Goal: Task Accomplishment & Management: Manage account settings

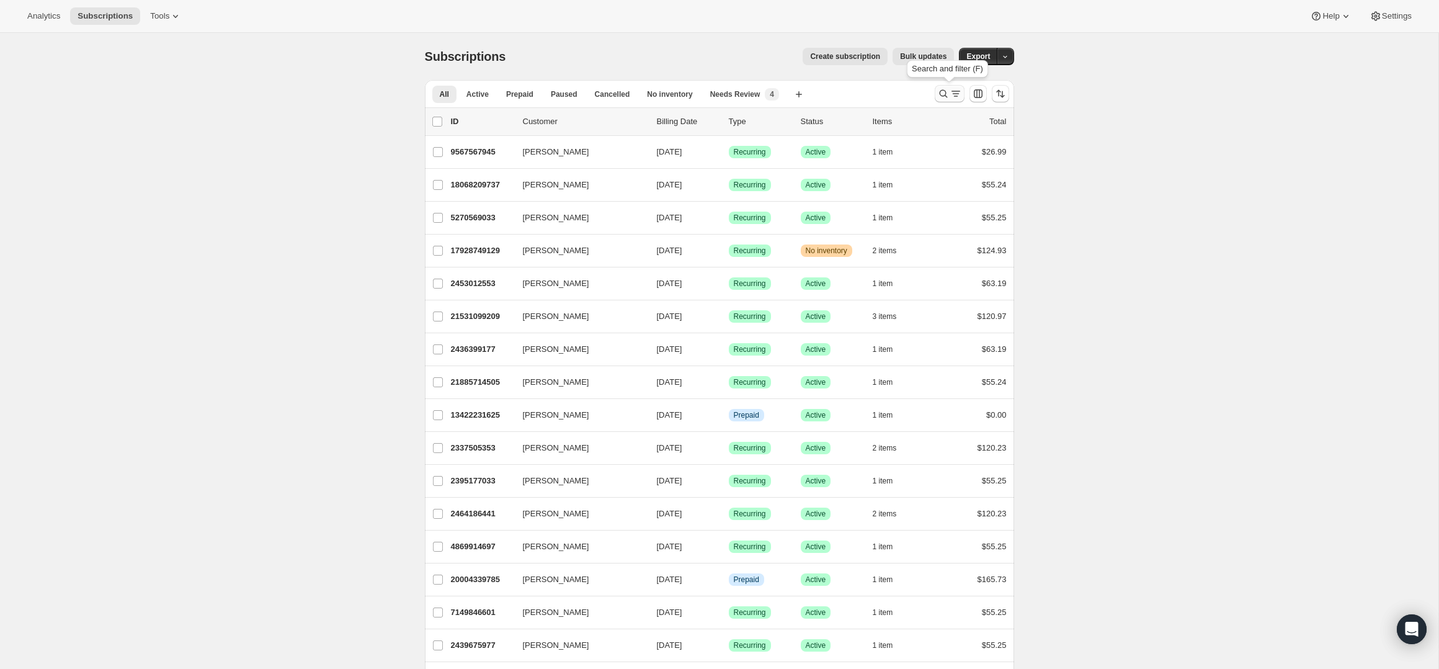
click at [959, 97] on icon "Search and filter results" at bounding box center [956, 93] width 12 height 12
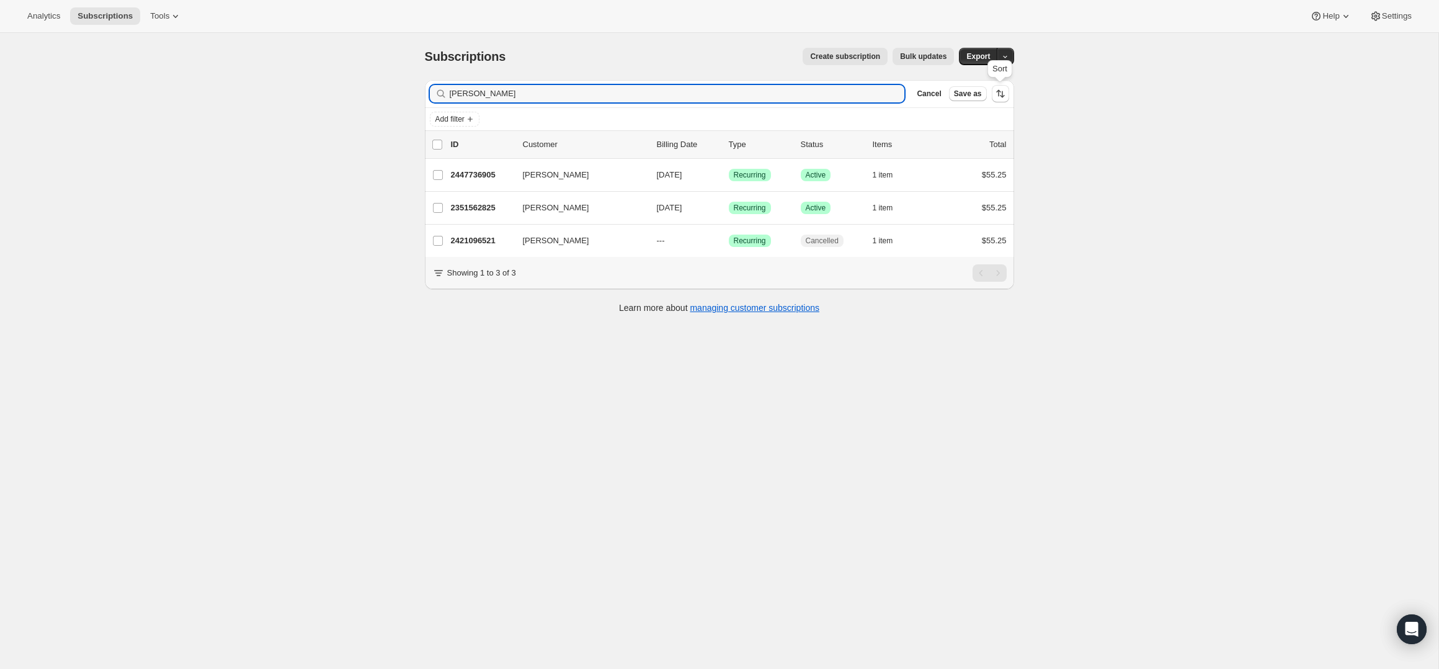
type input "[PERSON_NAME]"
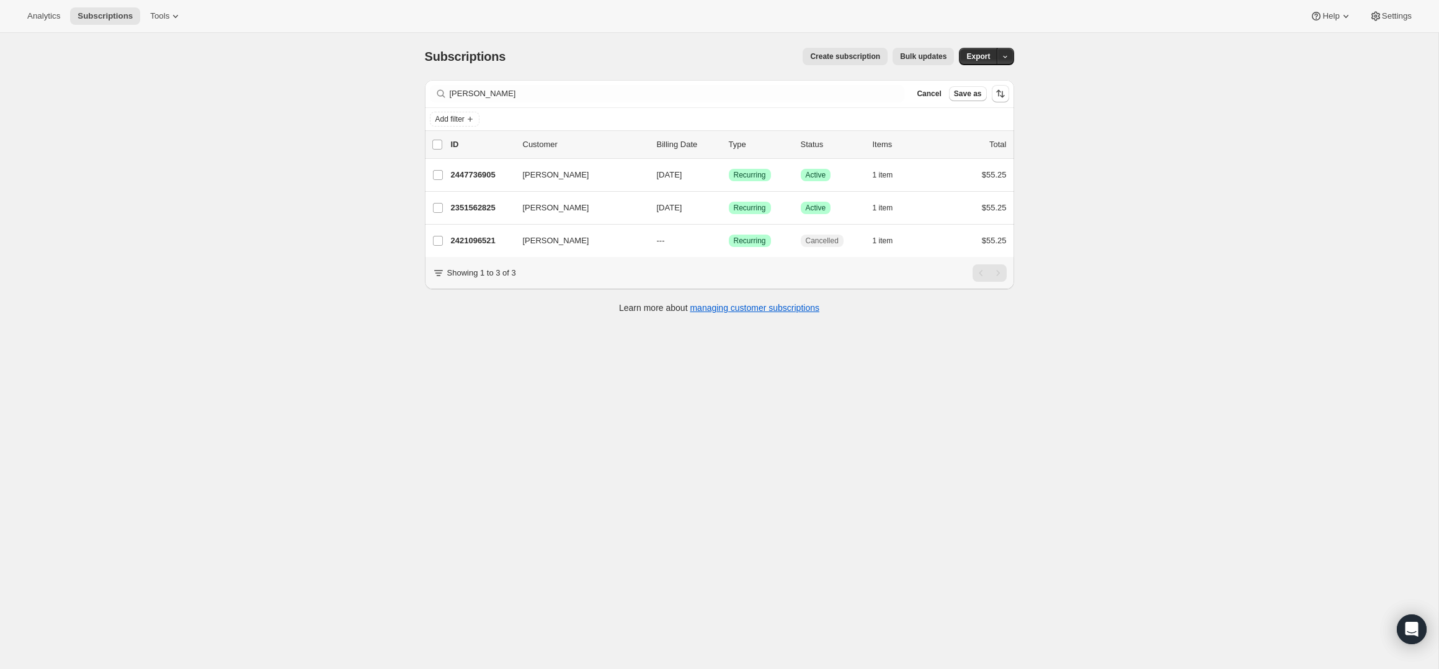
drag, startPoint x: 1158, startPoint y: 97, endPoint x: 919, endPoint y: 128, distance: 240.9
click at [1157, 97] on div "Subscriptions. This page is ready Subscriptions Create subscription Bulk update…" at bounding box center [719, 367] width 1439 height 669
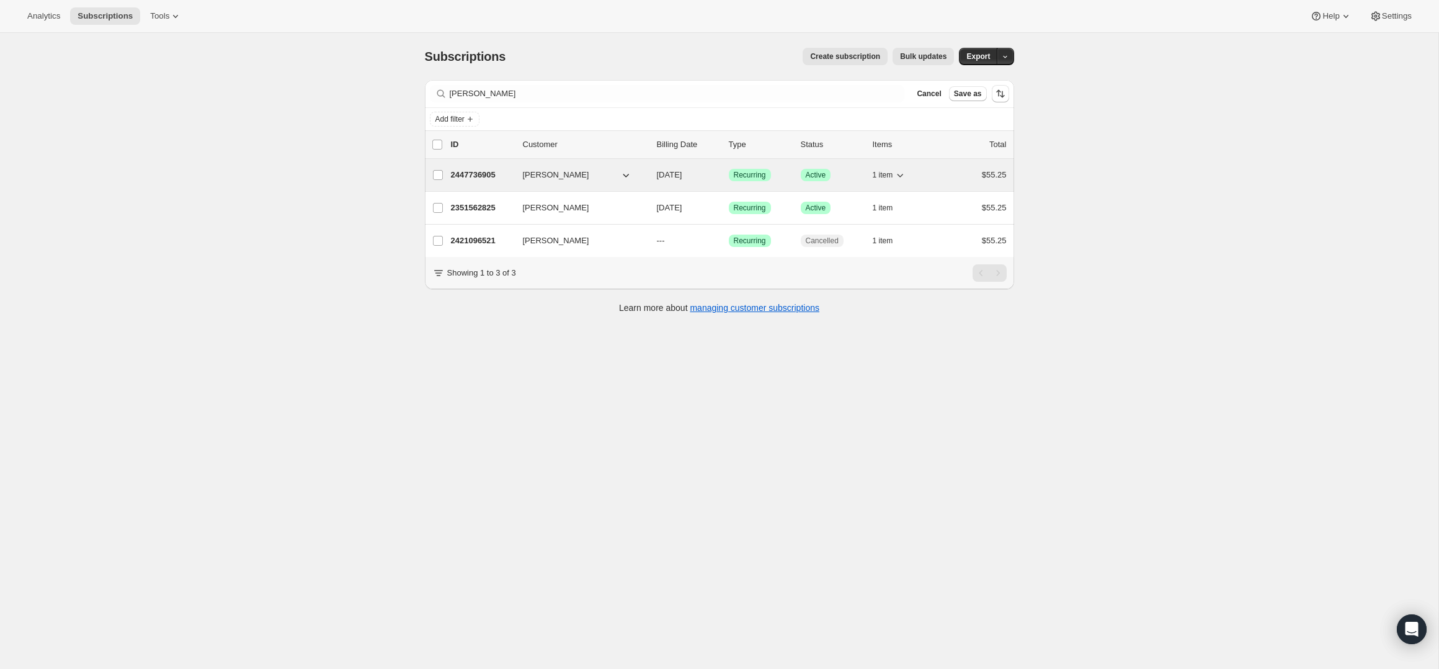
click at [887, 176] on span "1 item" at bounding box center [883, 175] width 20 height 10
click at [903, 179] on icon "button" at bounding box center [900, 175] width 12 height 12
click at [534, 170] on span "[PERSON_NAME]" at bounding box center [556, 175] width 66 height 12
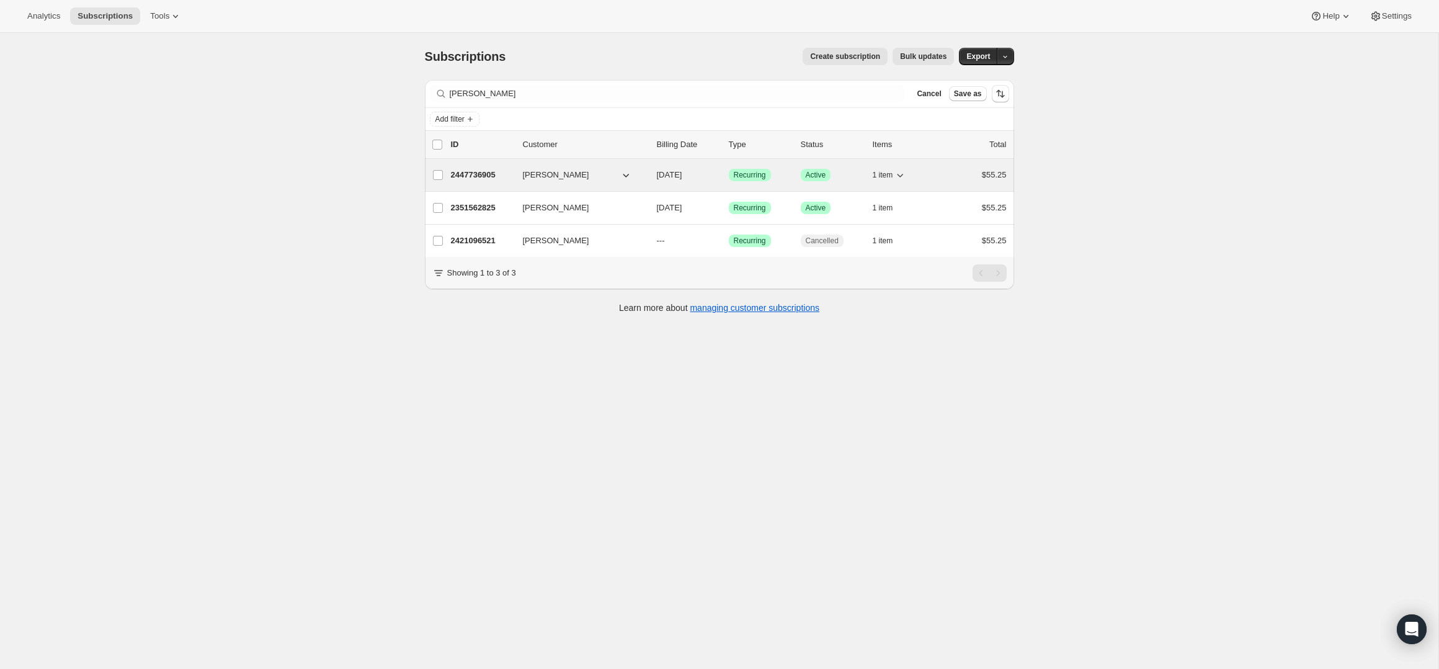
click at [537, 177] on span "[PERSON_NAME]" at bounding box center [556, 175] width 66 height 12
click at [455, 169] on p "2447736905" at bounding box center [482, 175] width 62 height 12
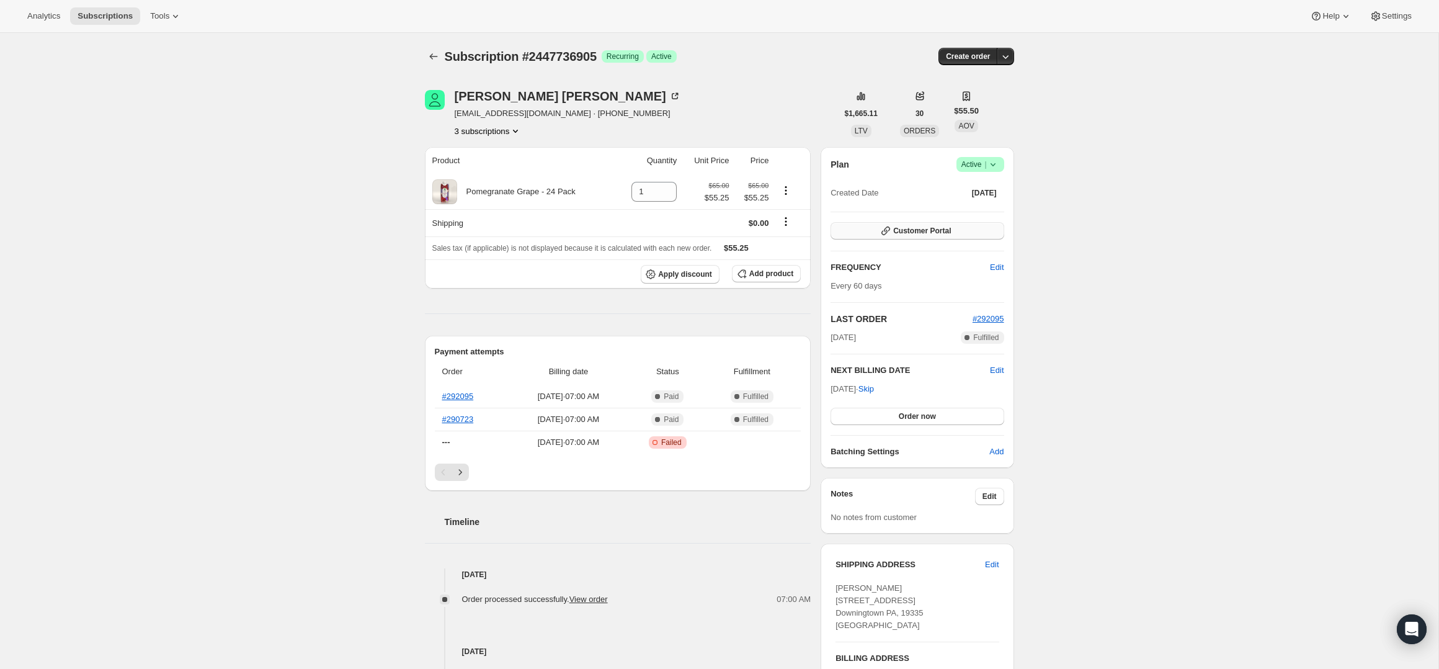
click at [990, 226] on button "Customer Portal" at bounding box center [917, 230] width 173 height 17
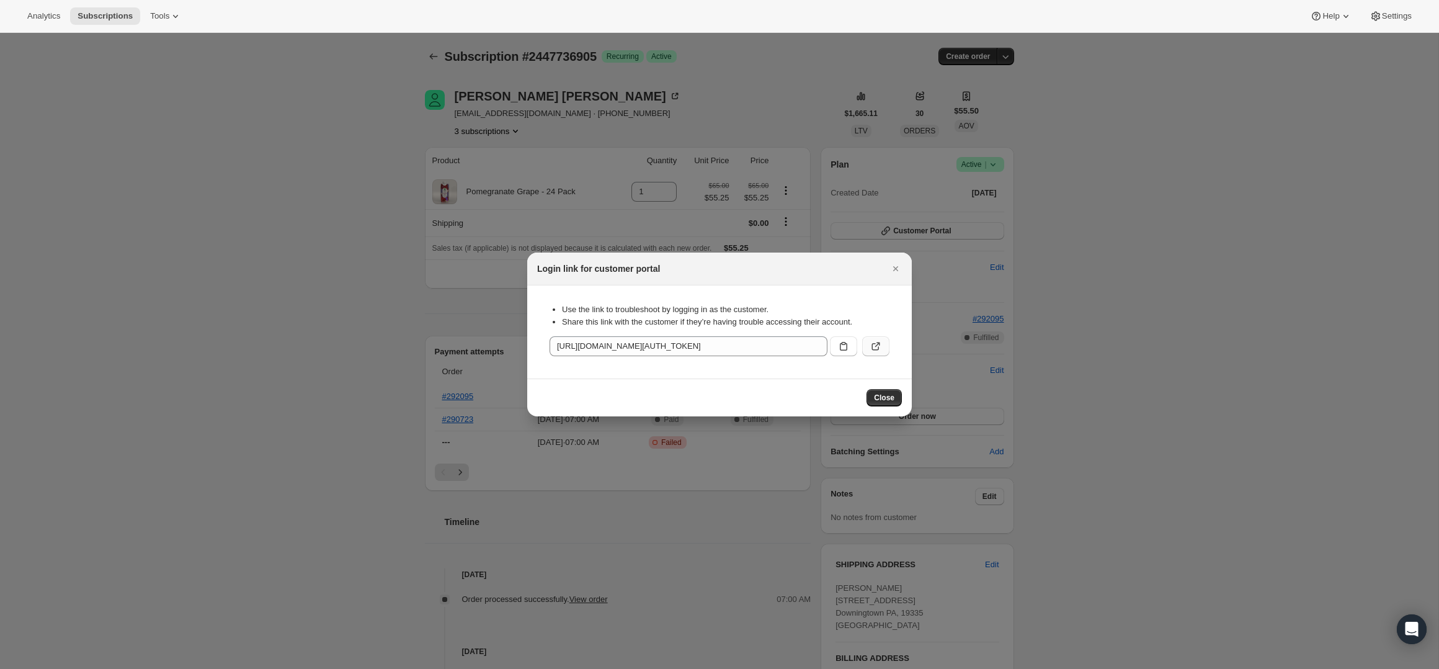
click at [870, 347] on icon ":rcb:" at bounding box center [876, 346] width 12 height 12
